Goal: Information Seeking & Learning: Check status

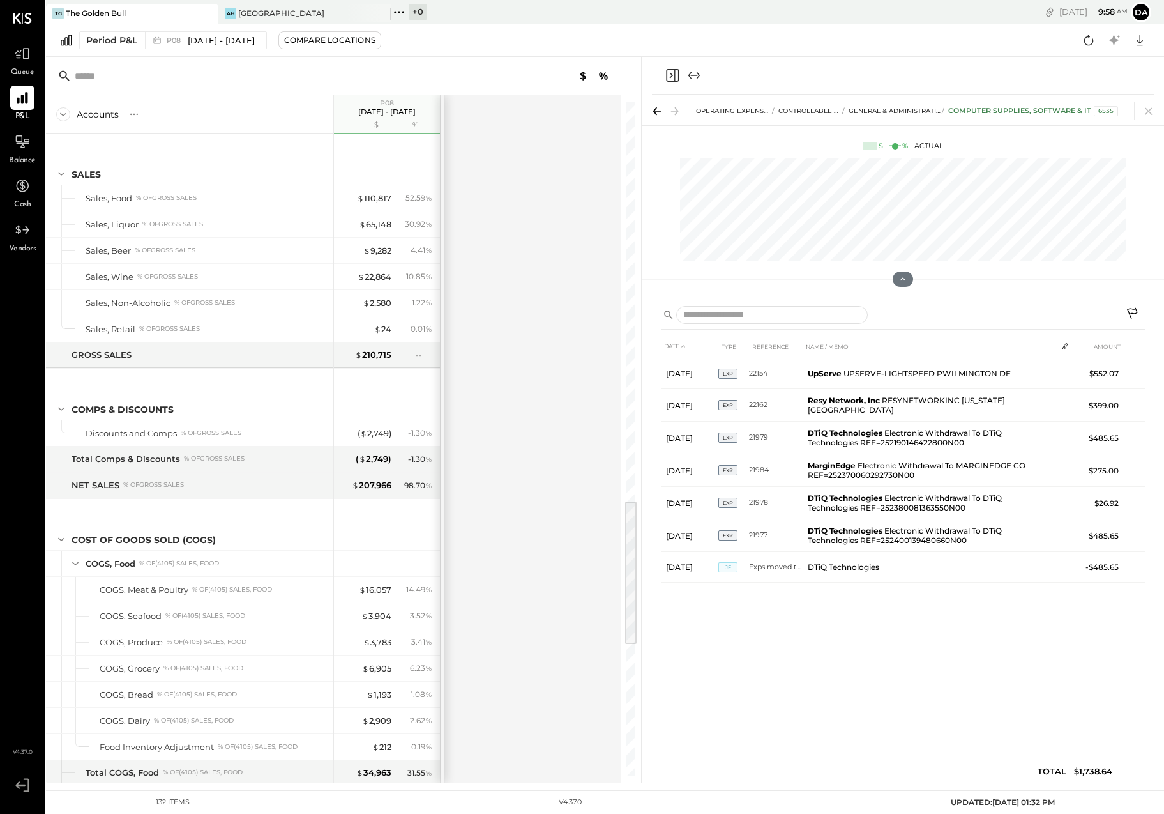
scroll to position [1816, 0]
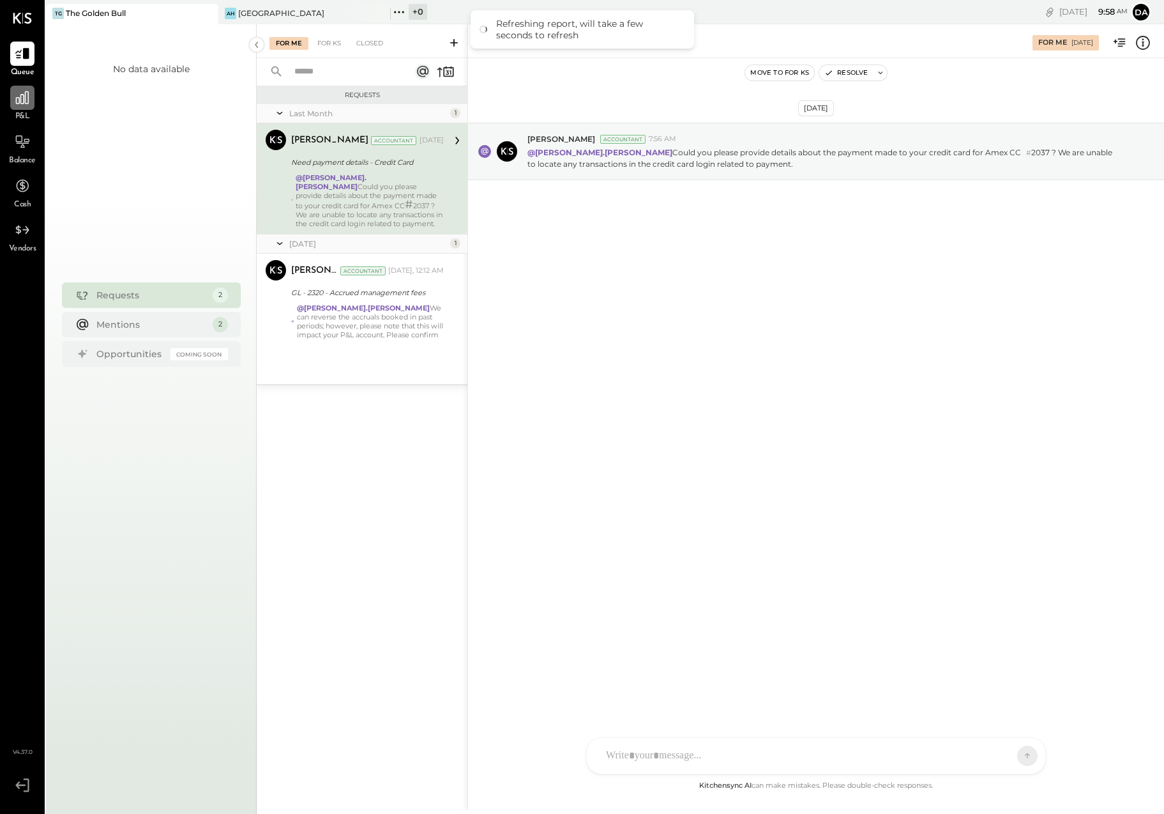
click at [22, 107] on div at bounding box center [22, 98] width 24 height 24
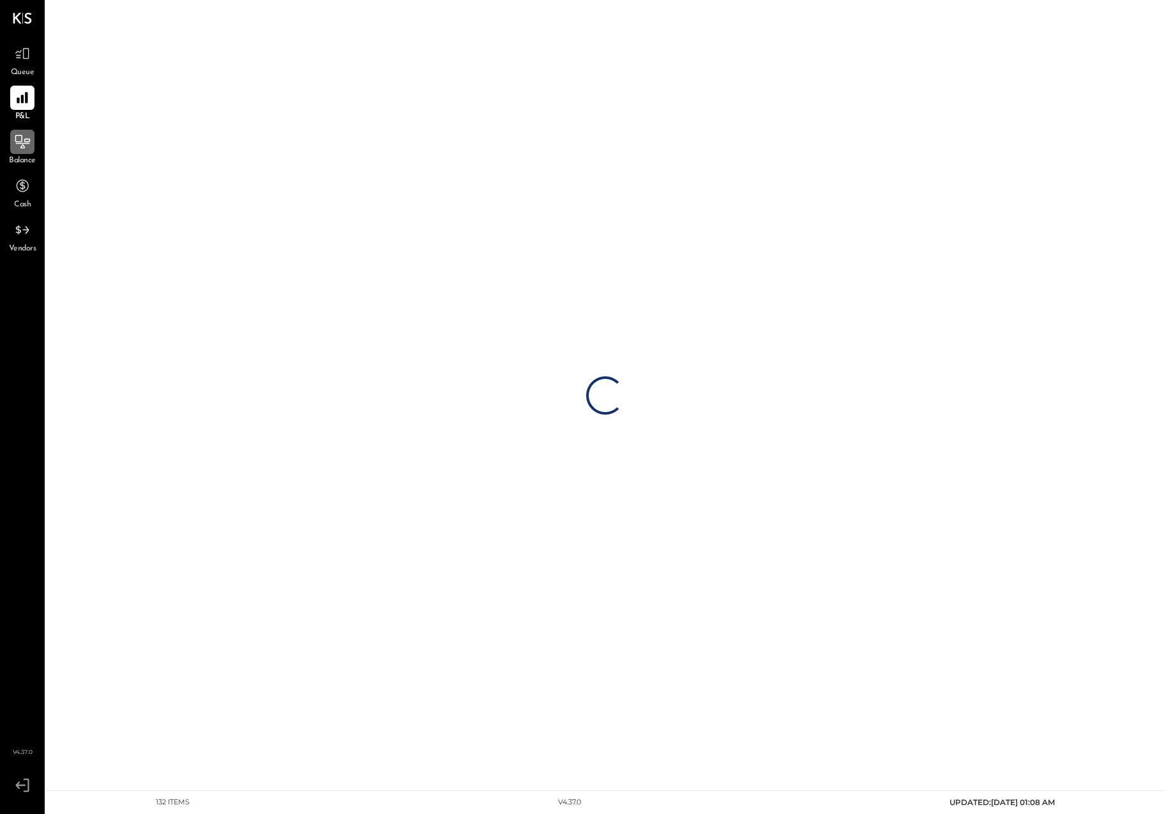
click at [23, 148] on icon at bounding box center [22, 141] width 15 height 13
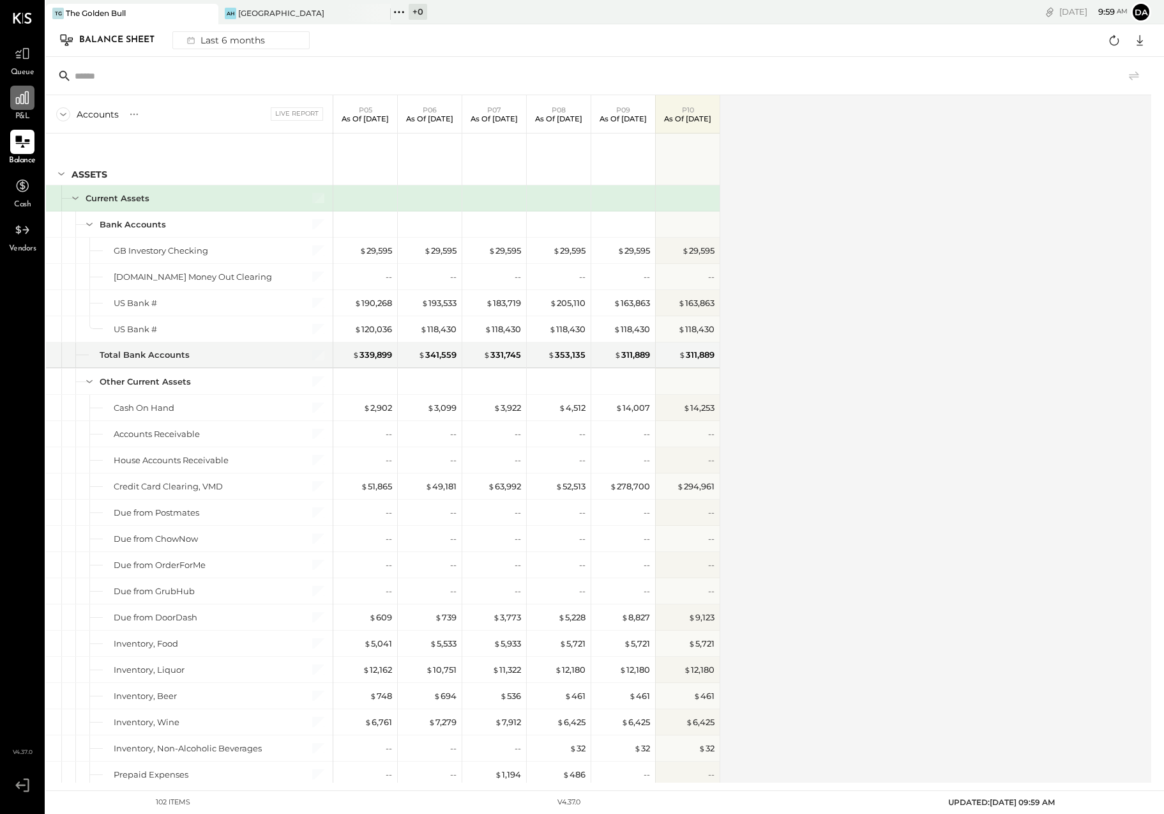
click at [17, 101] on icon at bounding box center [22, 97] width 13 height 13
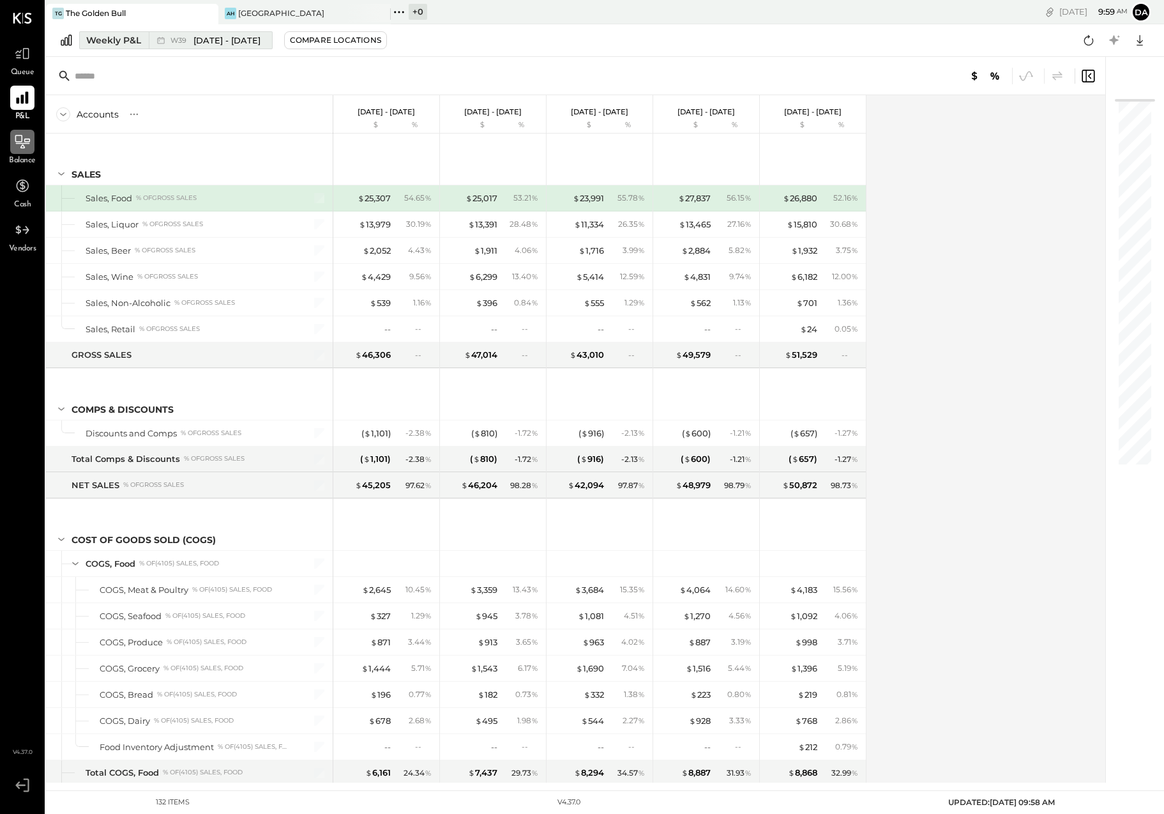
click at [119, 41] on div "Weekly P&L" at bounding box center [113, 40] width 55 height 13
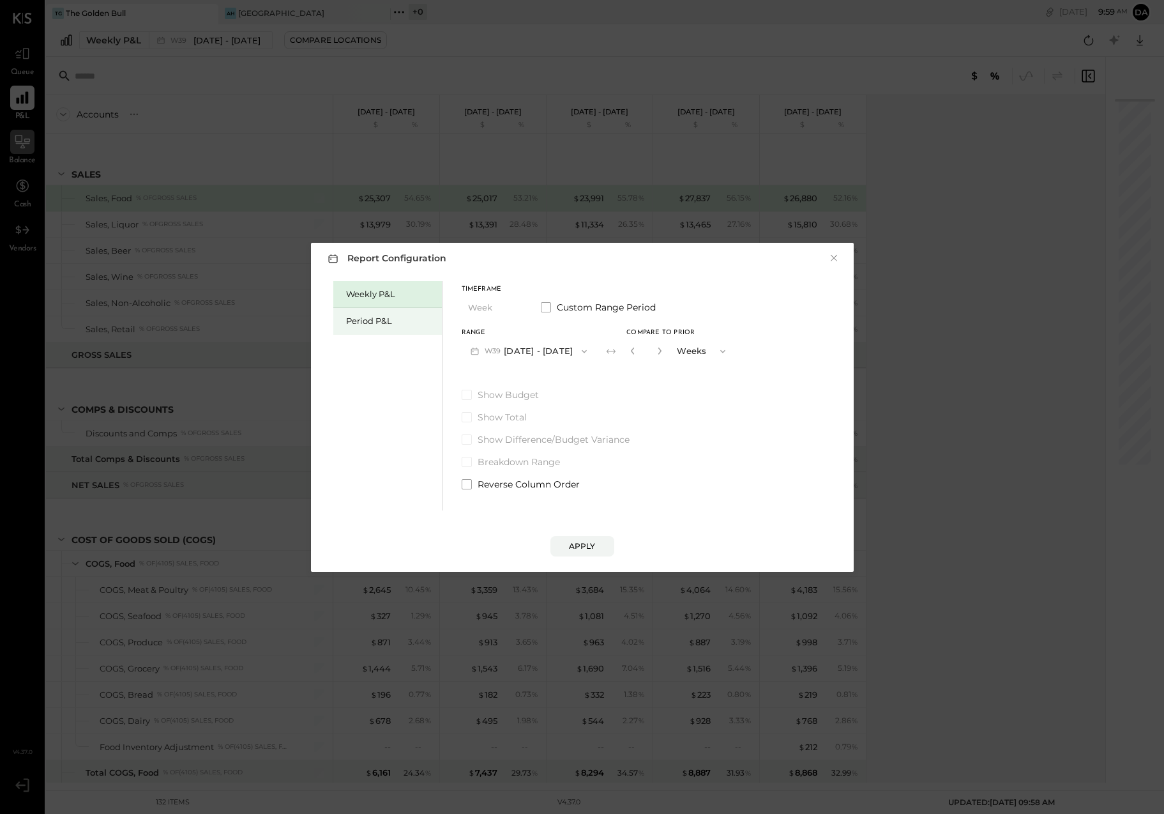
click at [361, 322] on div "Period P&L" at bounding box center [390, 321] width 89 height 12
click at [478, 351] on icon "button" at bounding box center [474, 350] width 13 height 13
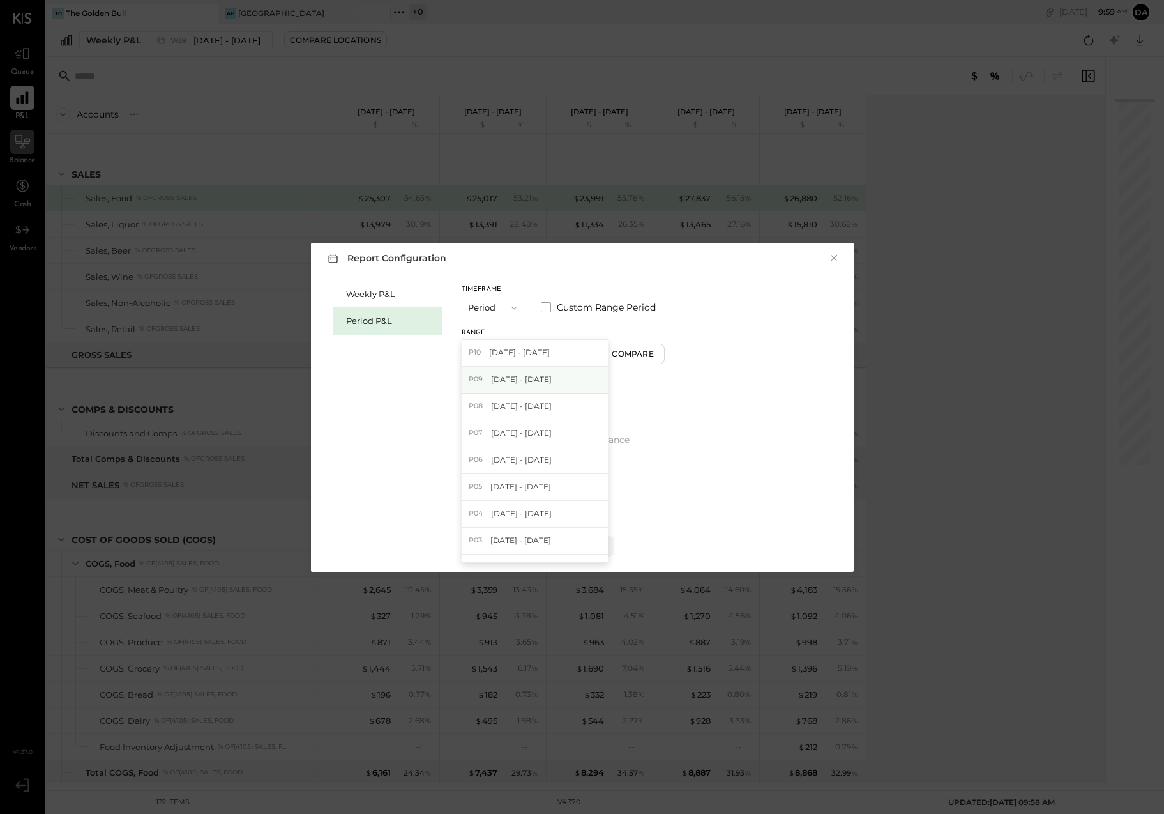
click at [491, 374] on span "Sep 1 - 28, 2025" at bounding box center [521, 379] width 61 height 11
click at [586, 546] on div "Apply" at bounding box center [582, 545] width 27 height 11
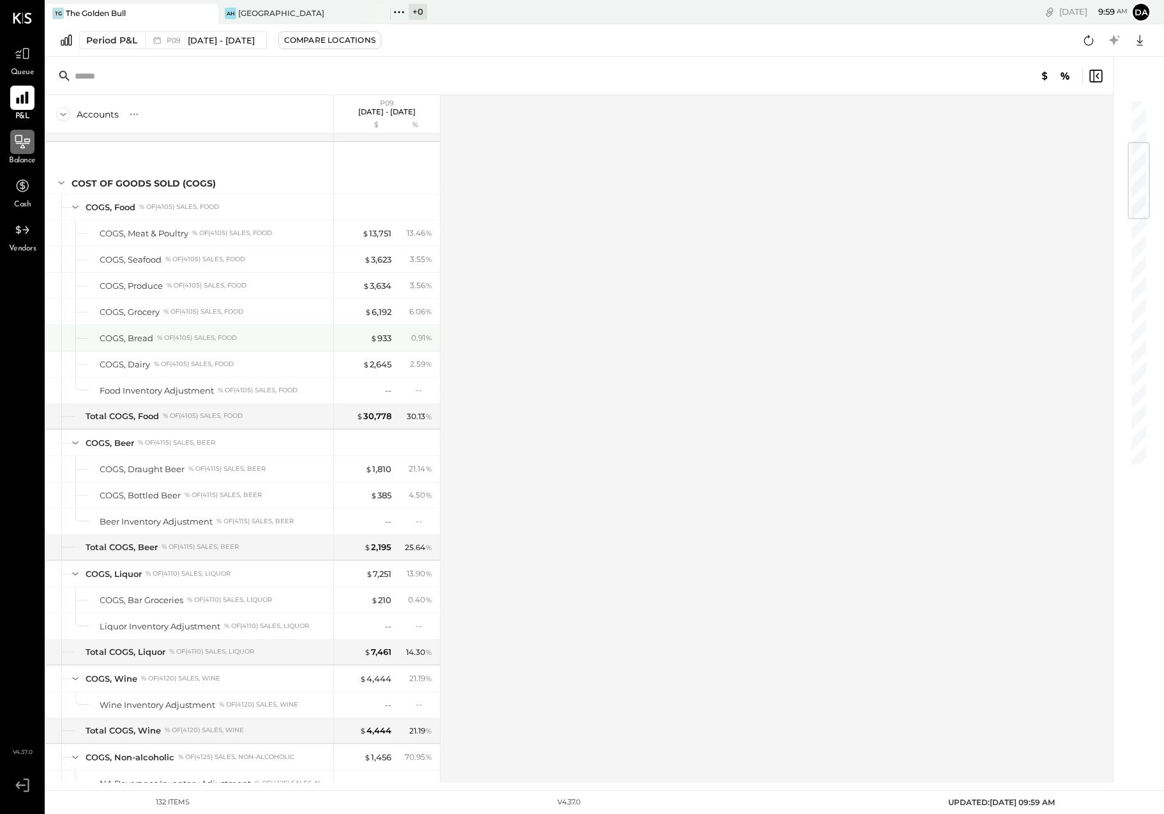
scroll to position [352, 0]
